Goal: Information Seeking & Learning: Learn about a topic

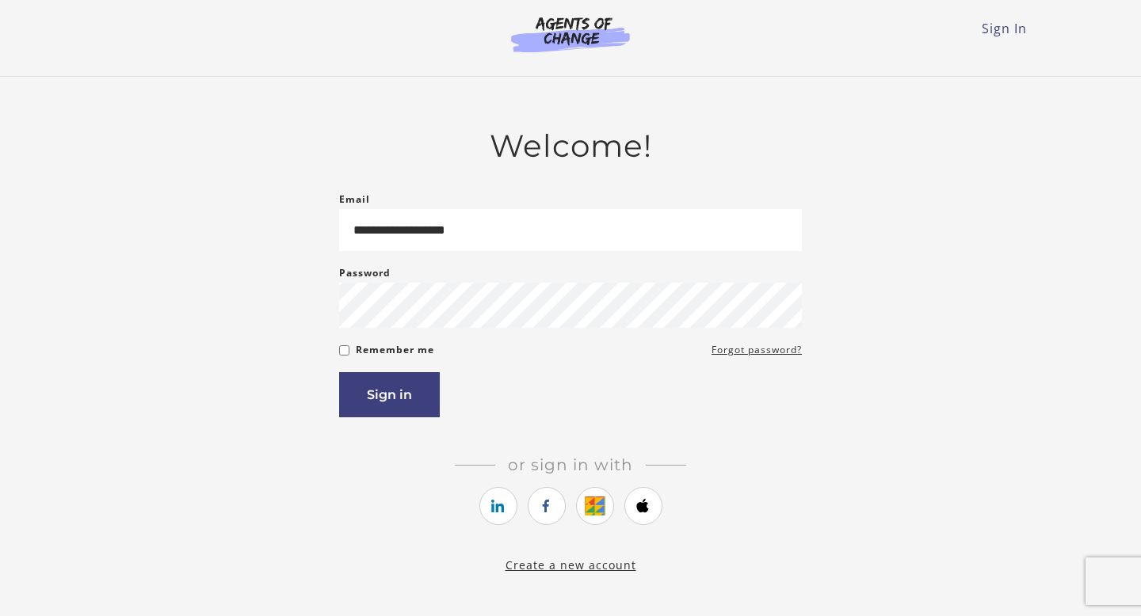
type input "**********"
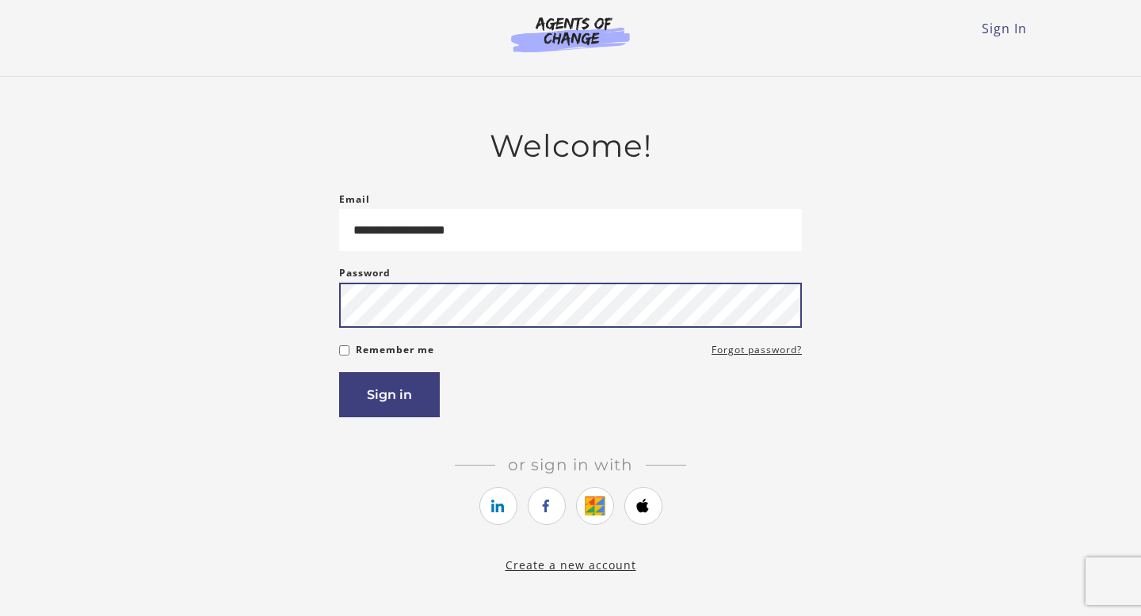
click at [339, 372] on button "Sign in" at bounding box center [389, 394] width 101 height 45
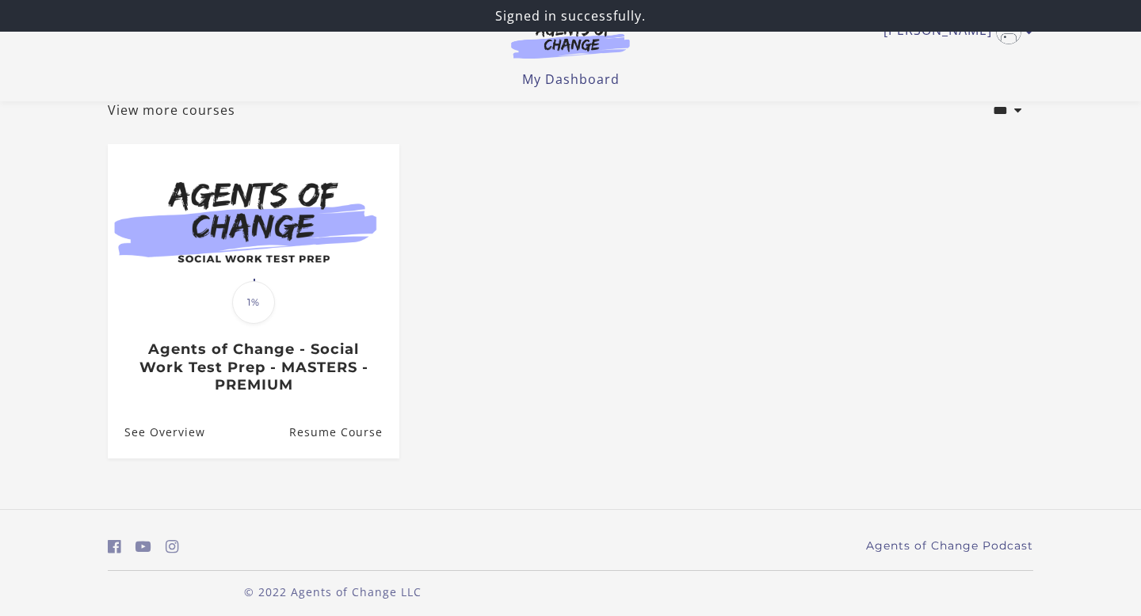
scroll to position [113, 0]
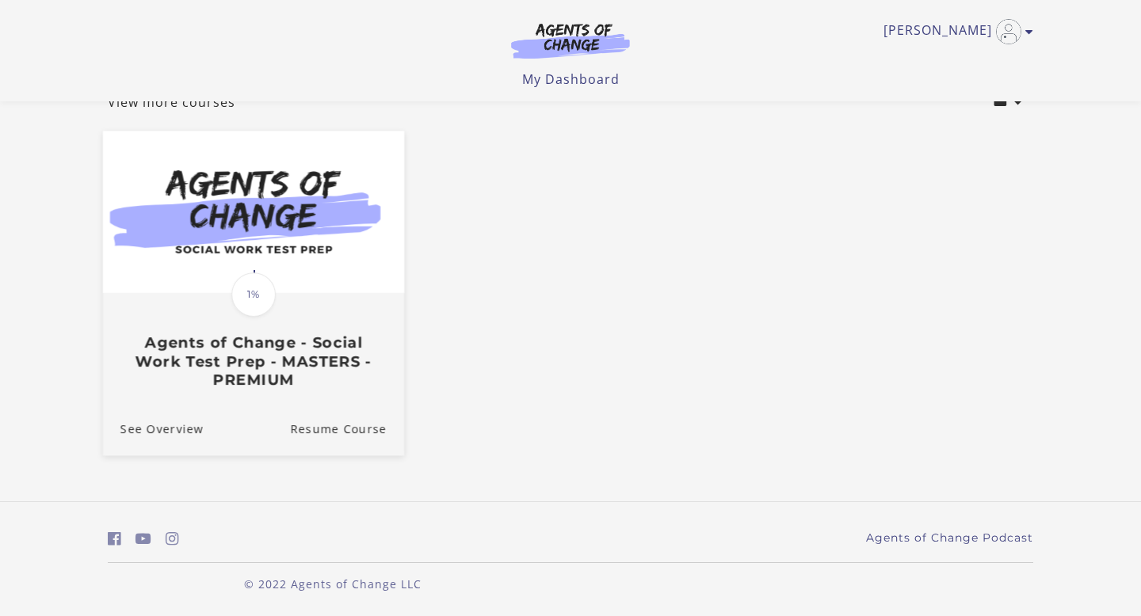
click at [298, 316] on div "Translation missing: en.liquid.partials.dashboard_course_card.progress_descript…" at bounding box center [253, 342] width 301 height 94
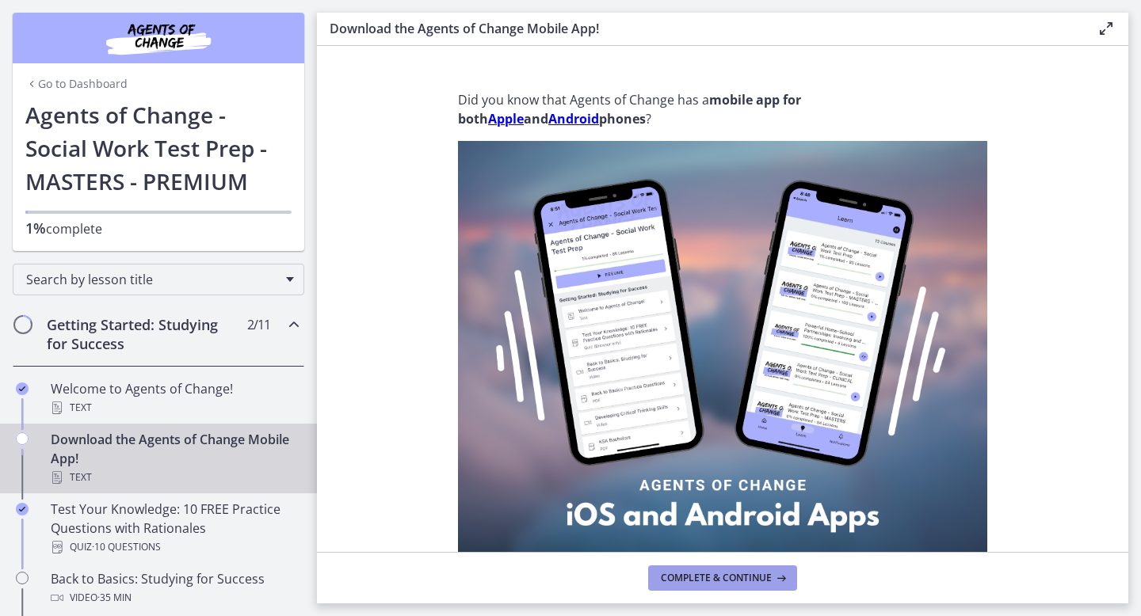
click at [717, 582] on span "Complete & continue" at bounding box center [716, 578] width 111 height 13
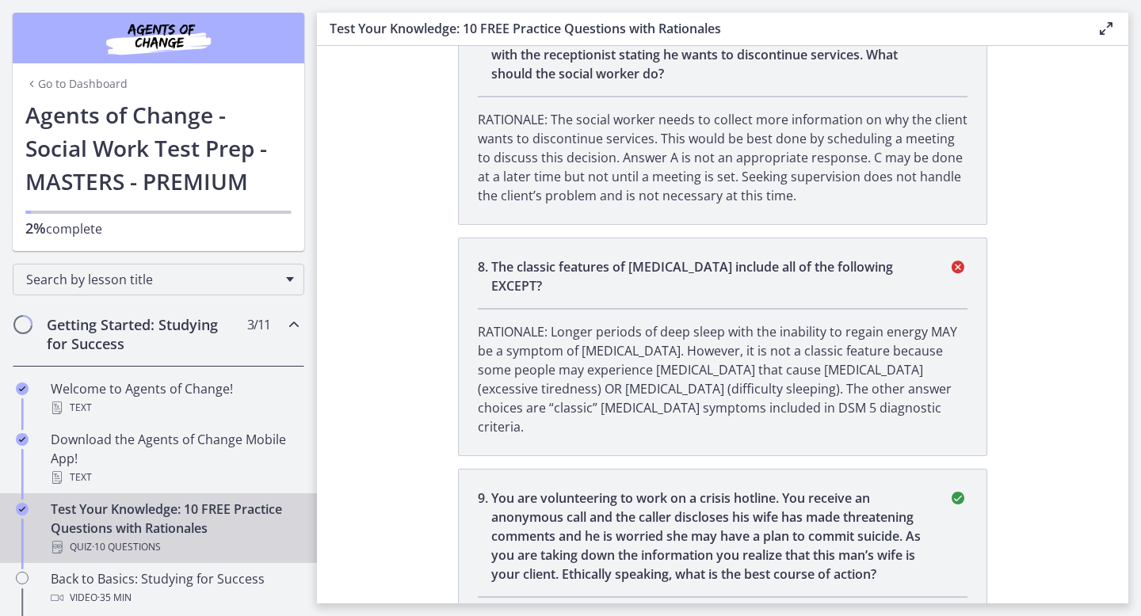
scroll to position [2263, 0]
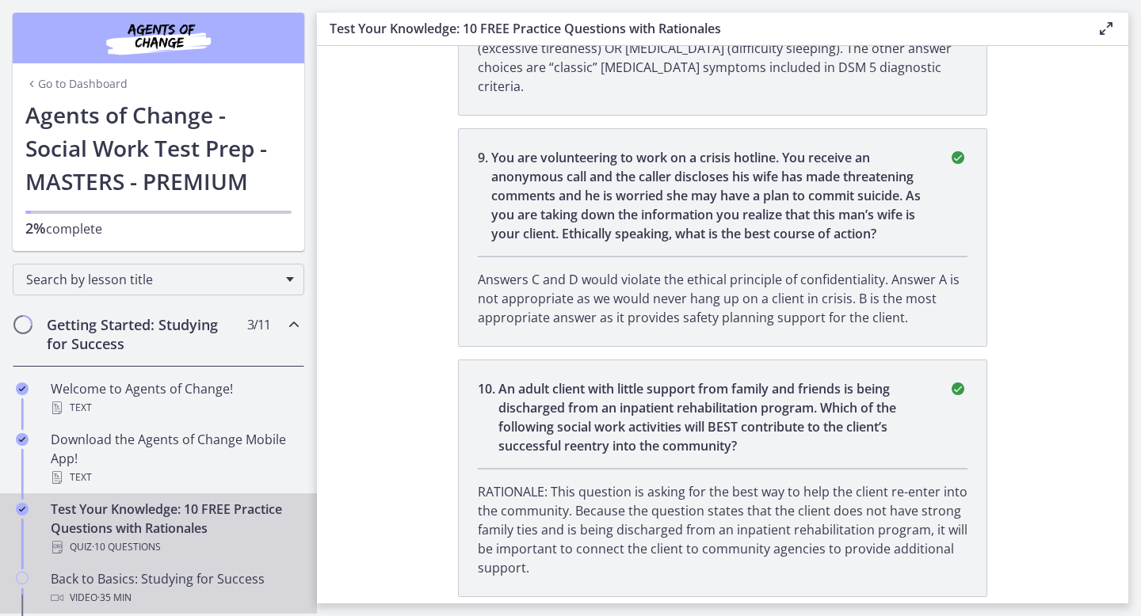
click at [155, 587] on div "Back to Basics: Studying for Success Video · 35 min" at bounding box center [174, 589] width 247 height 38
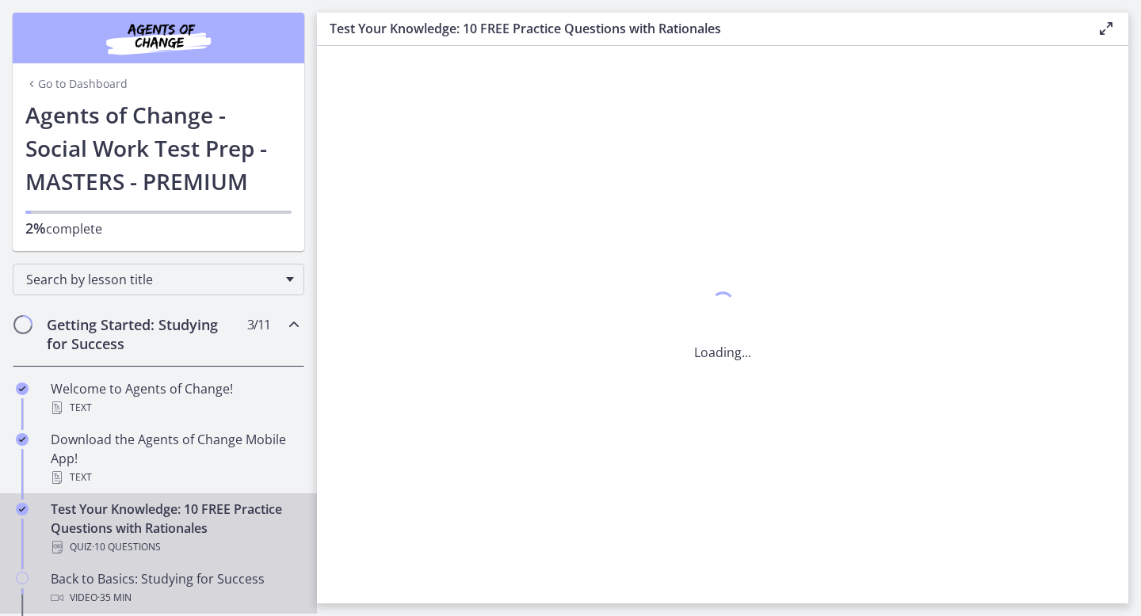
scroll to position [0, 0]
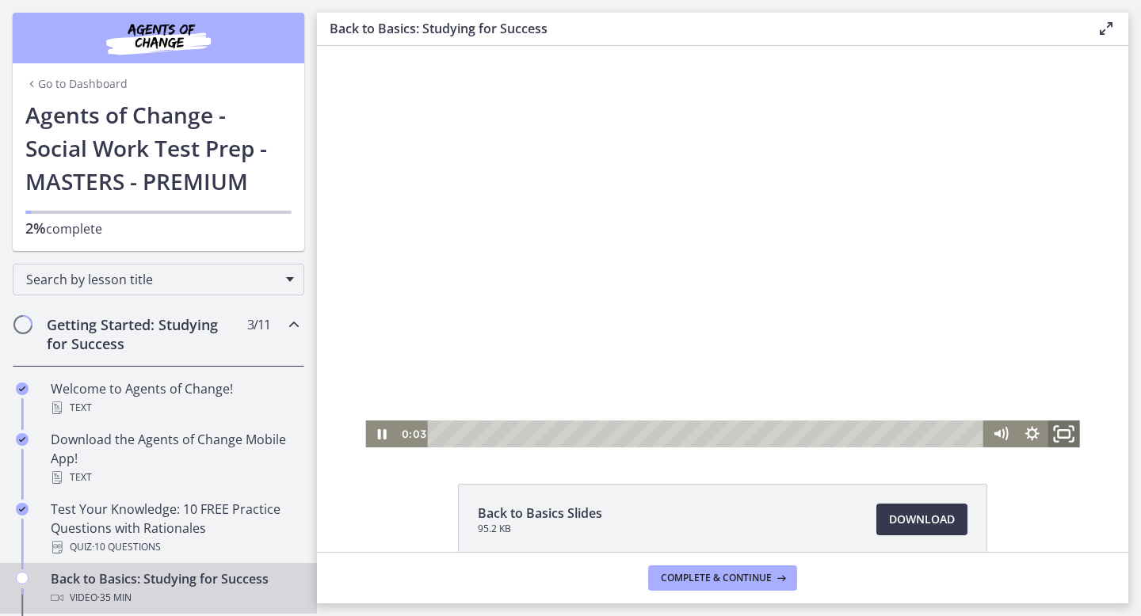
click at [1062, 433] on icon "Fullscreen" at bounding box center [1064, 434] width 38 height 32
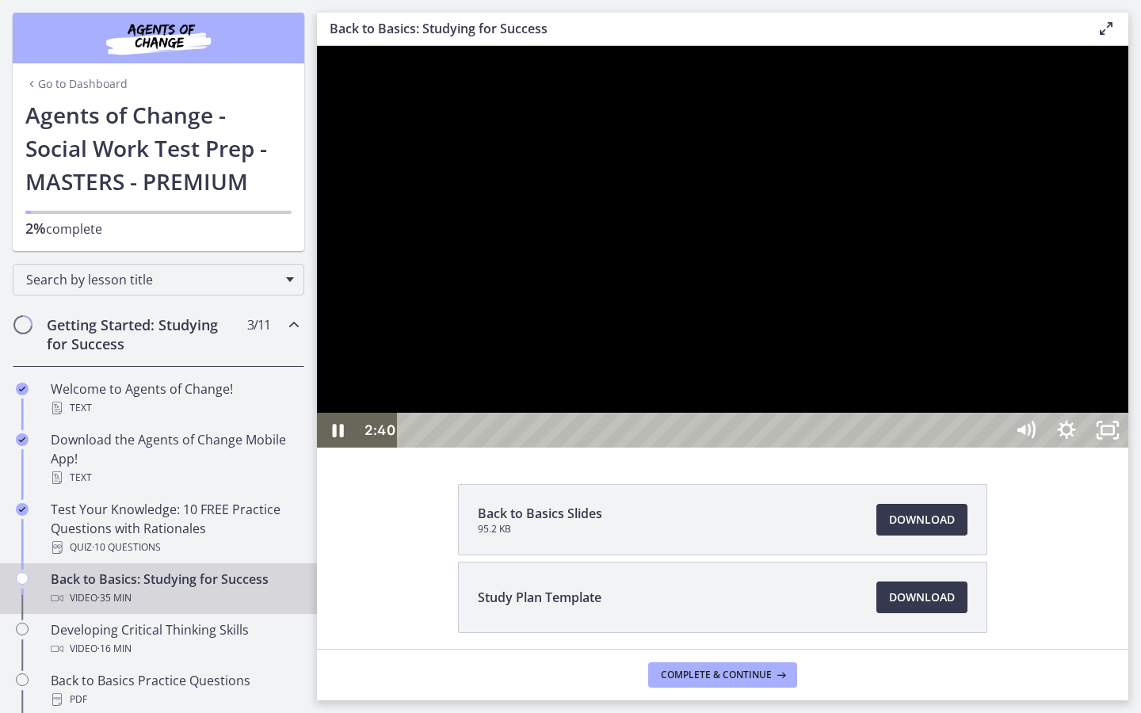
click at [340, 166] on div at bounding box center [722, 247] width 811 height 402
click at [1128, 437] on div at bounding box center [722, 247] width 811 height 402
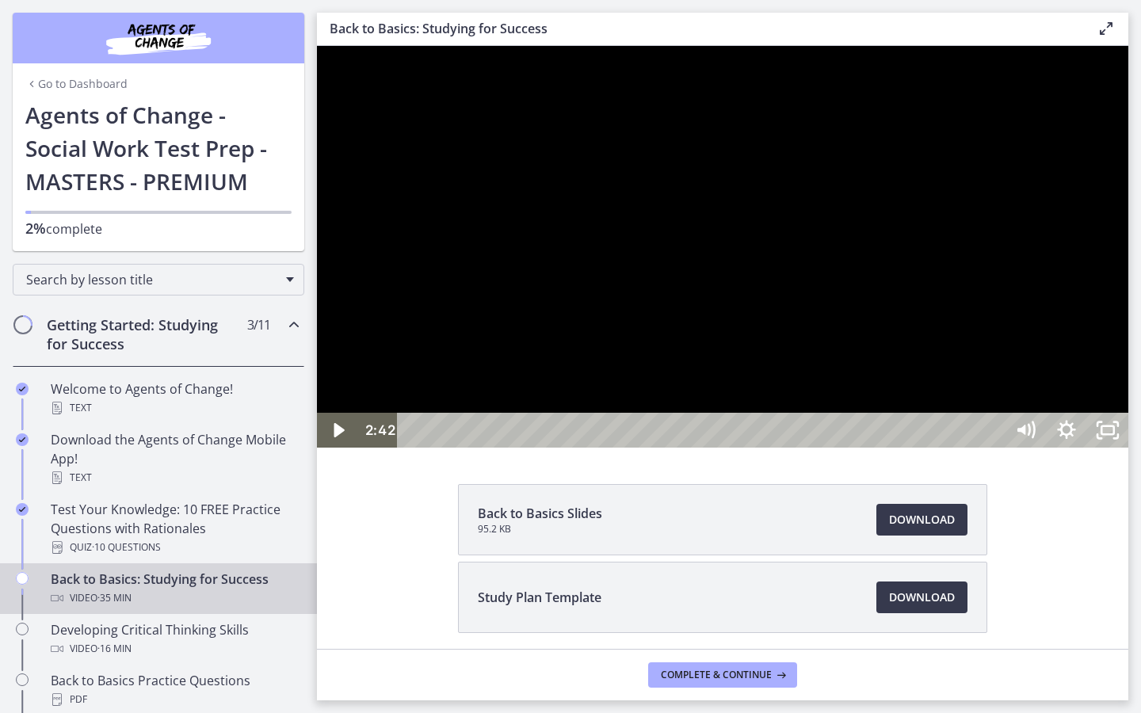
click at [1128, 437] on div at bounding box center [722, 247] width 811 height 402
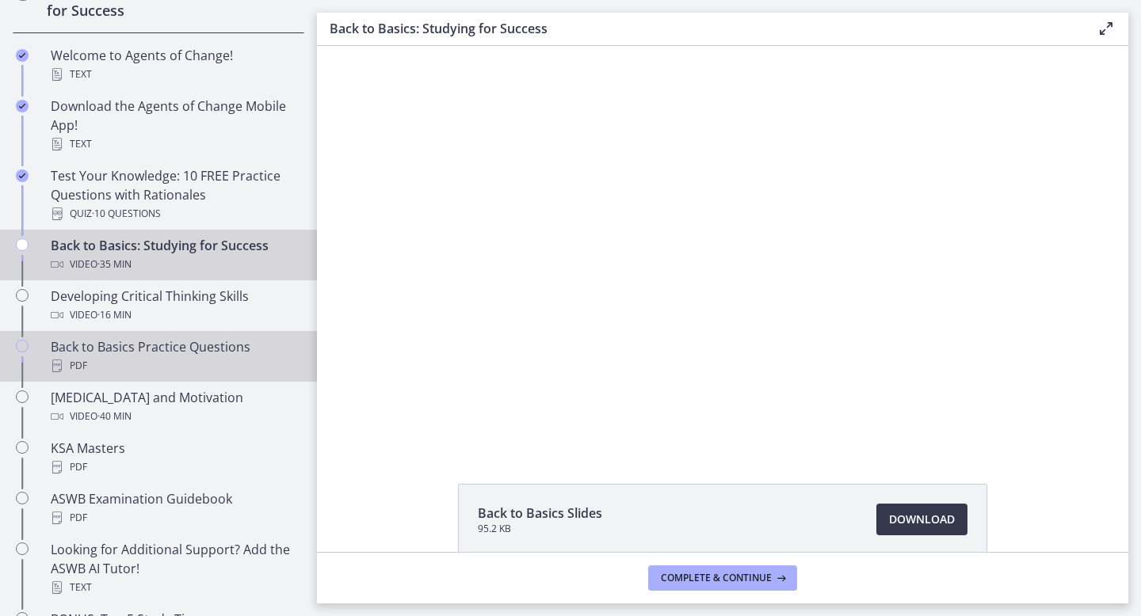
scroll to position [336, 0]
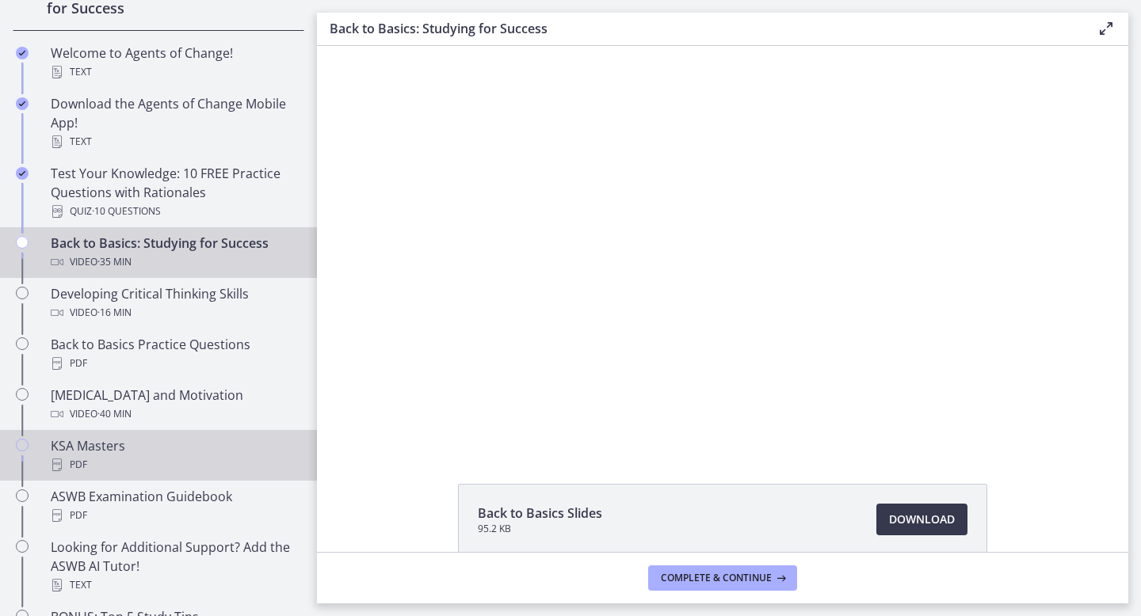
click at [115, 452] on div "KSA Masters PDF" at bounding box center [174, 456] width 247 height 38
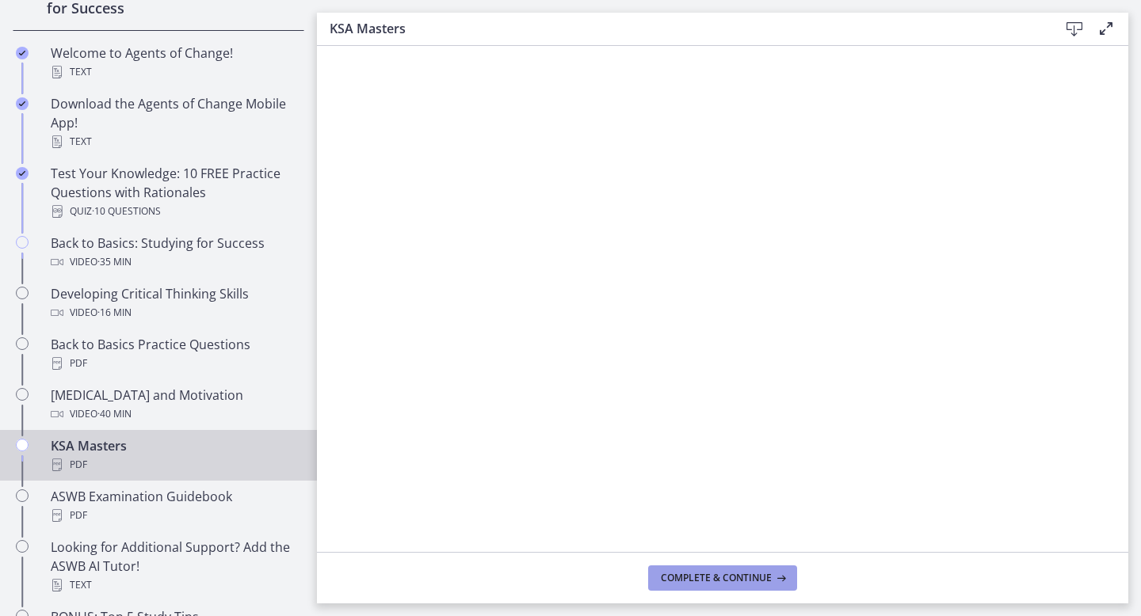
click at [708, 584] on span "Complete & continue" at bounding box center [716, 578] width 111 height 13
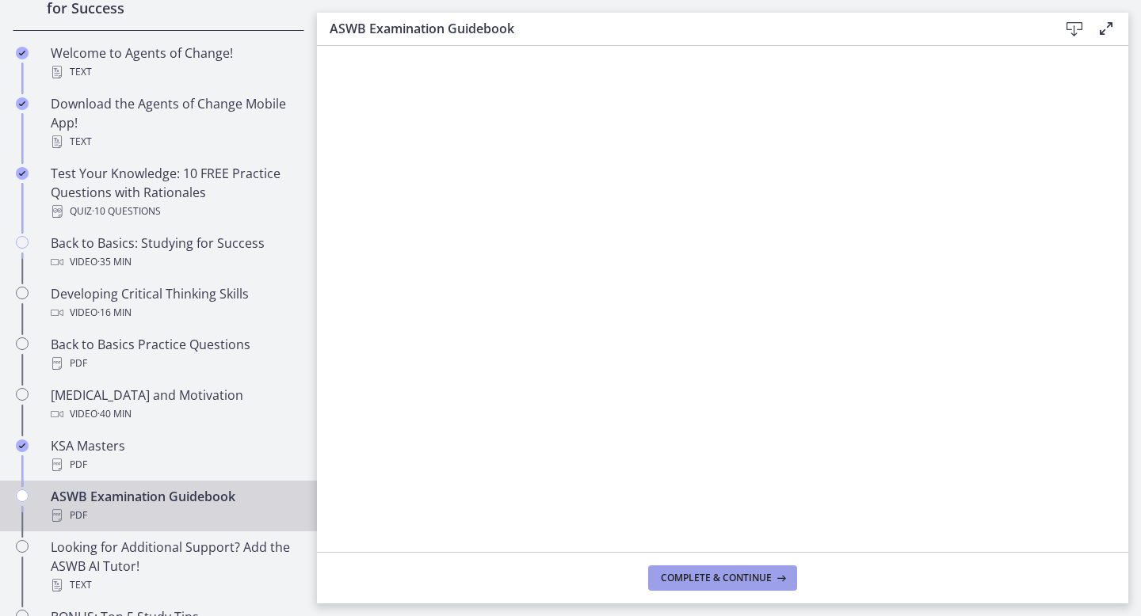
click at [715, 578] on span "Complete & continue" at bounding box center [716, 578] width 111 height 13
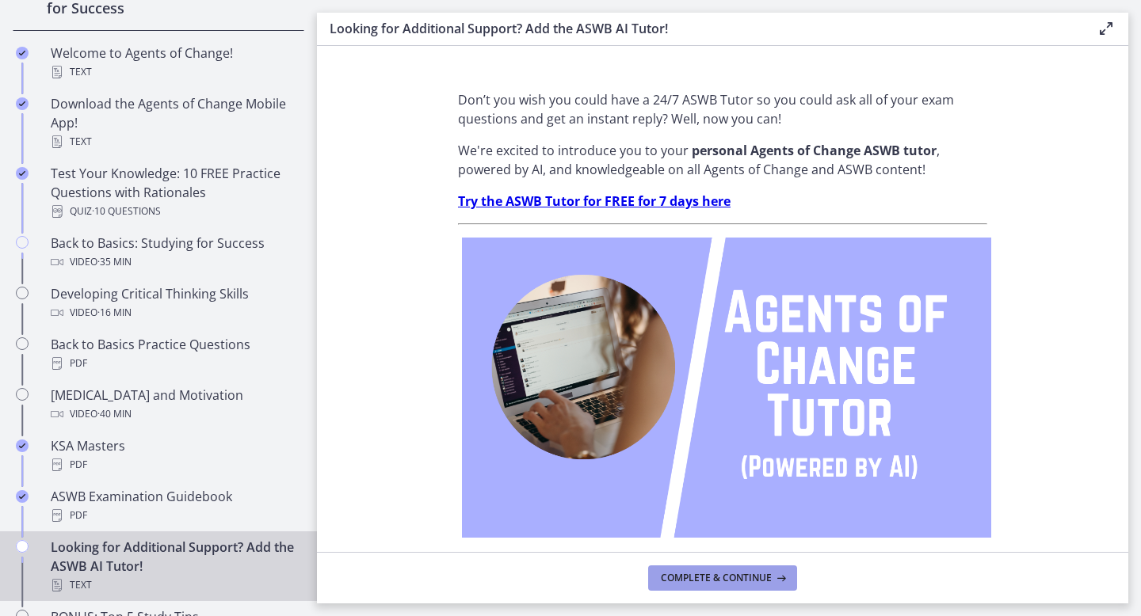
click at [716, 578] on span "Complete & continue" at bounding box center [716, 578] width 111 height 13
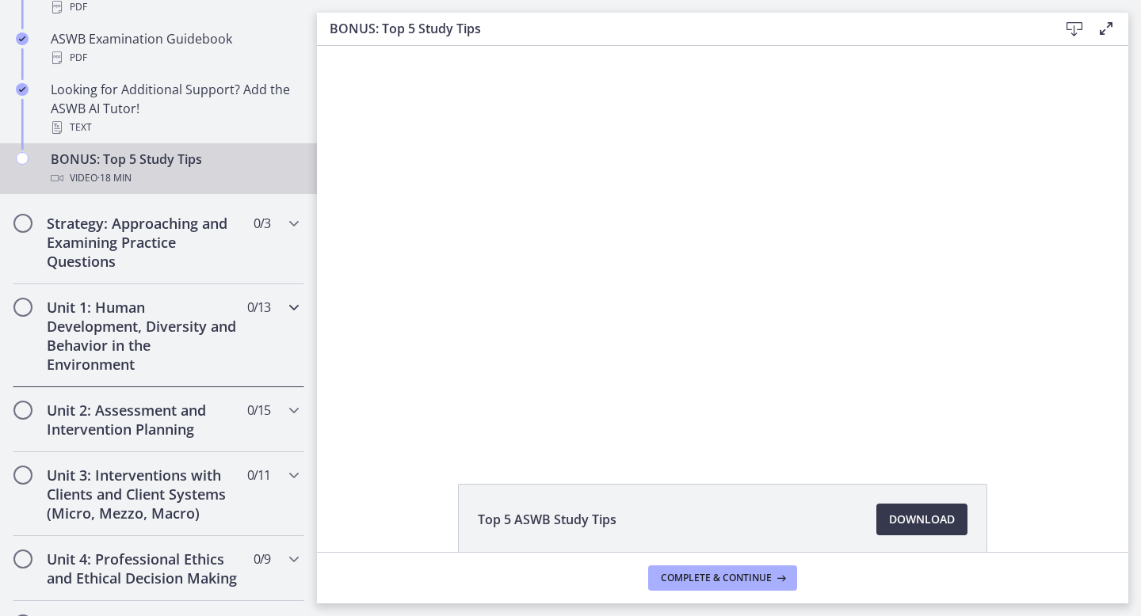
scroll to position [795, 0]
click at [202, 241] on h2 "Strategy: Approaching and Examining Practice Questions" at bounding box center [143, 241] width 193 height 57
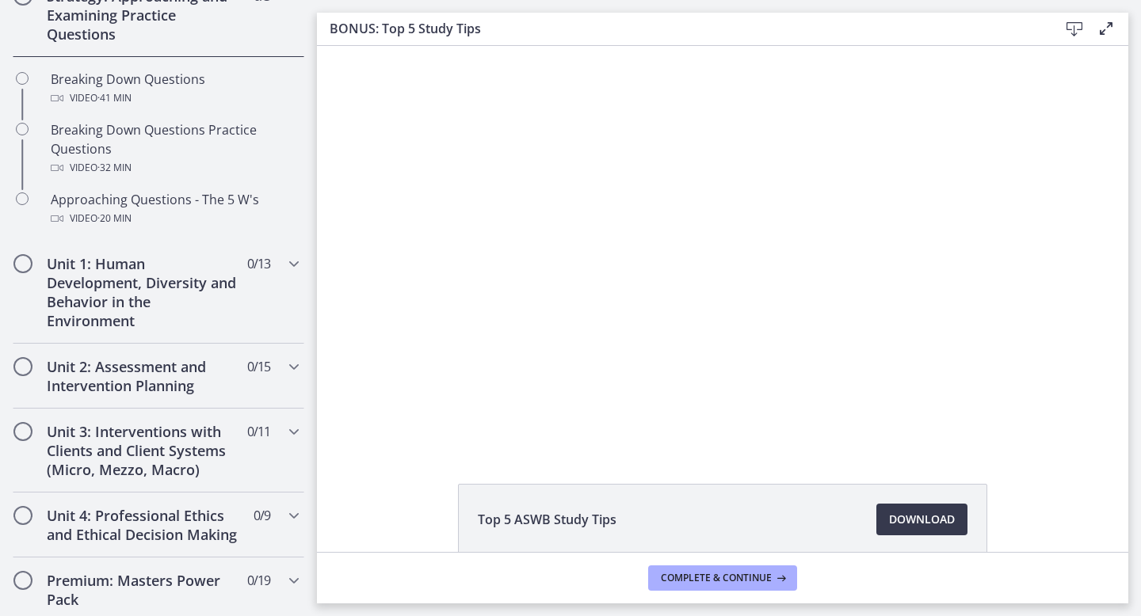
scroll to position [387, 0]
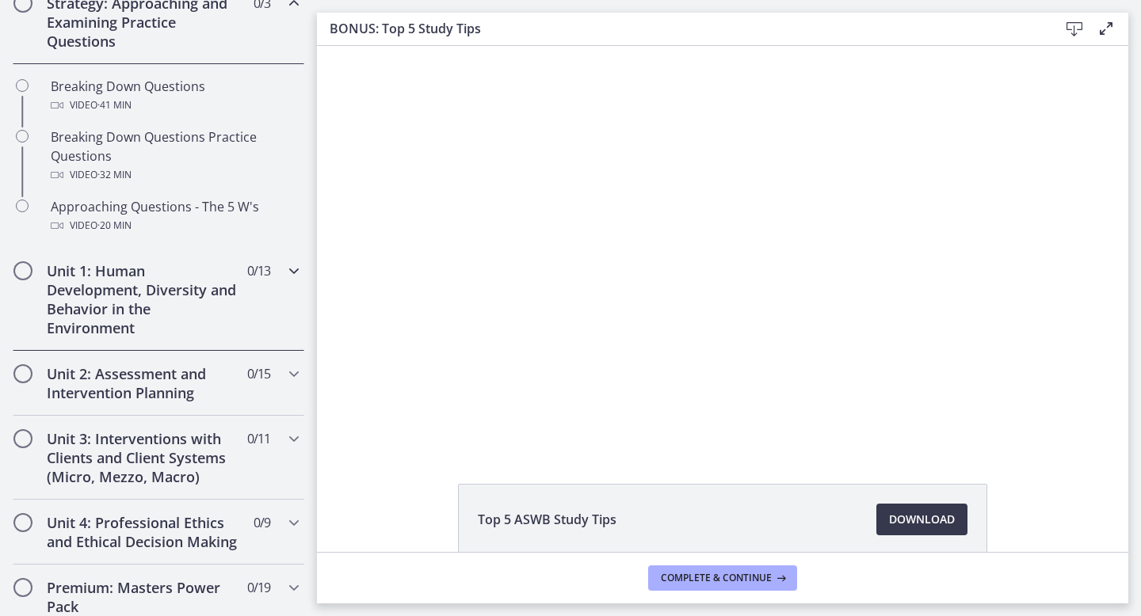
click at [21, 273] on span "Chapters" at bounding box center [23, 271] width 16 height 16
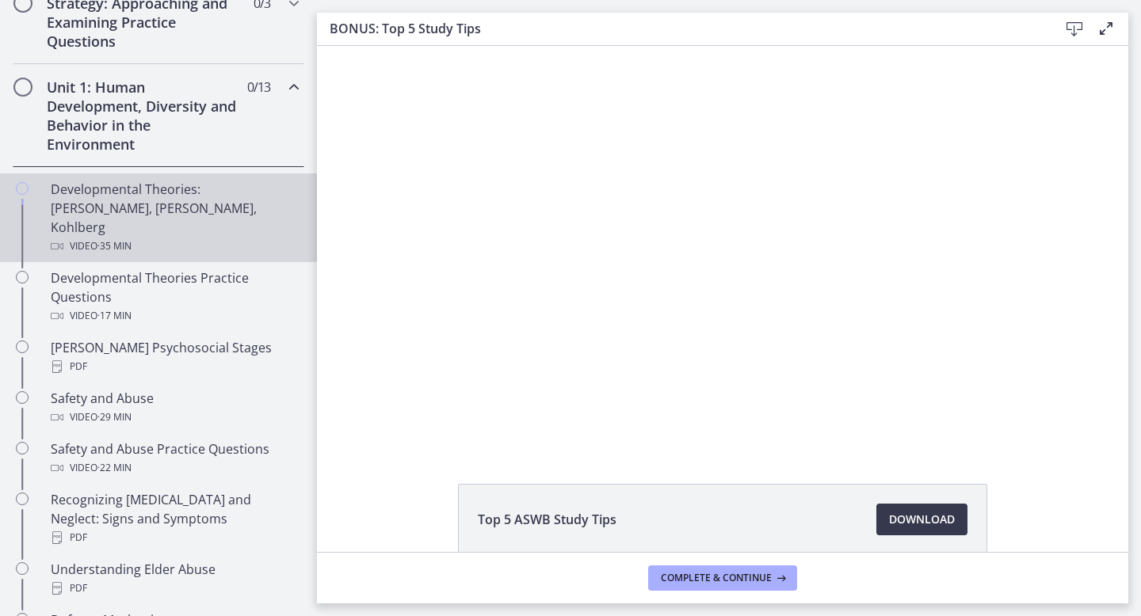
click at [117, 204] on div "Developmental Theories: Erikson, Piaget, Kohlberg Video · 35 min" at bounding box center [174, 218] width 247 height 76
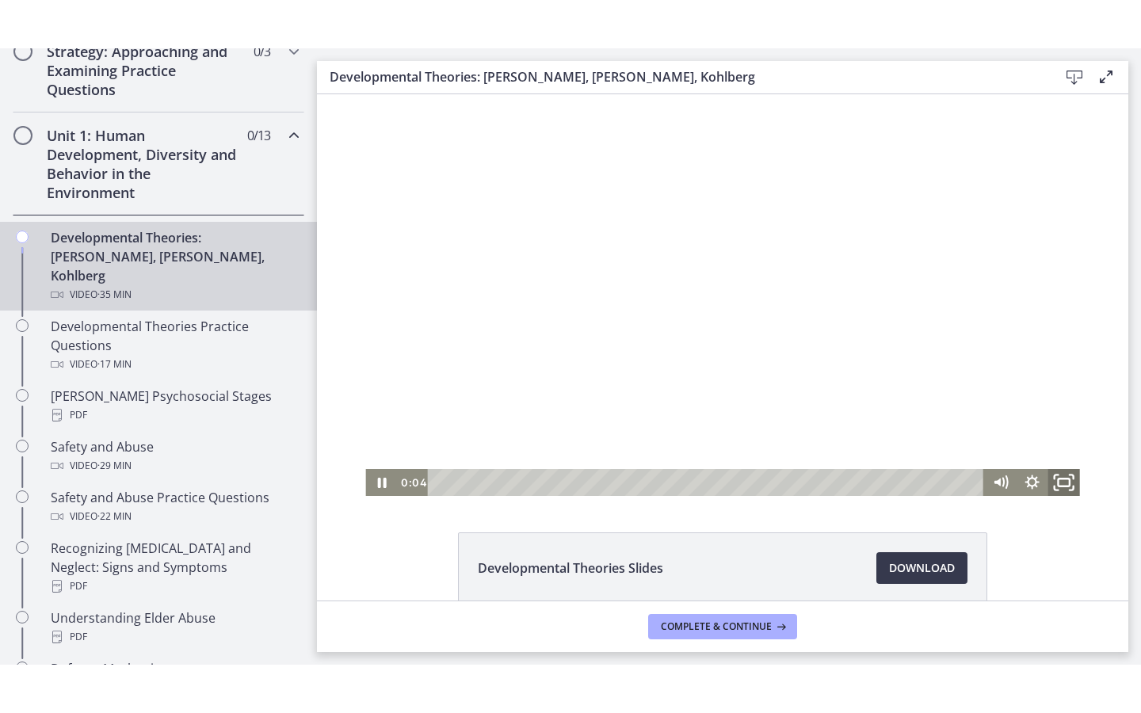
click at [1067, 483] on icon "Fullscreen" at bounding box center [1064, 483] width 38 height 32
